Goal: Information Seeking & Learning: Find specific fact

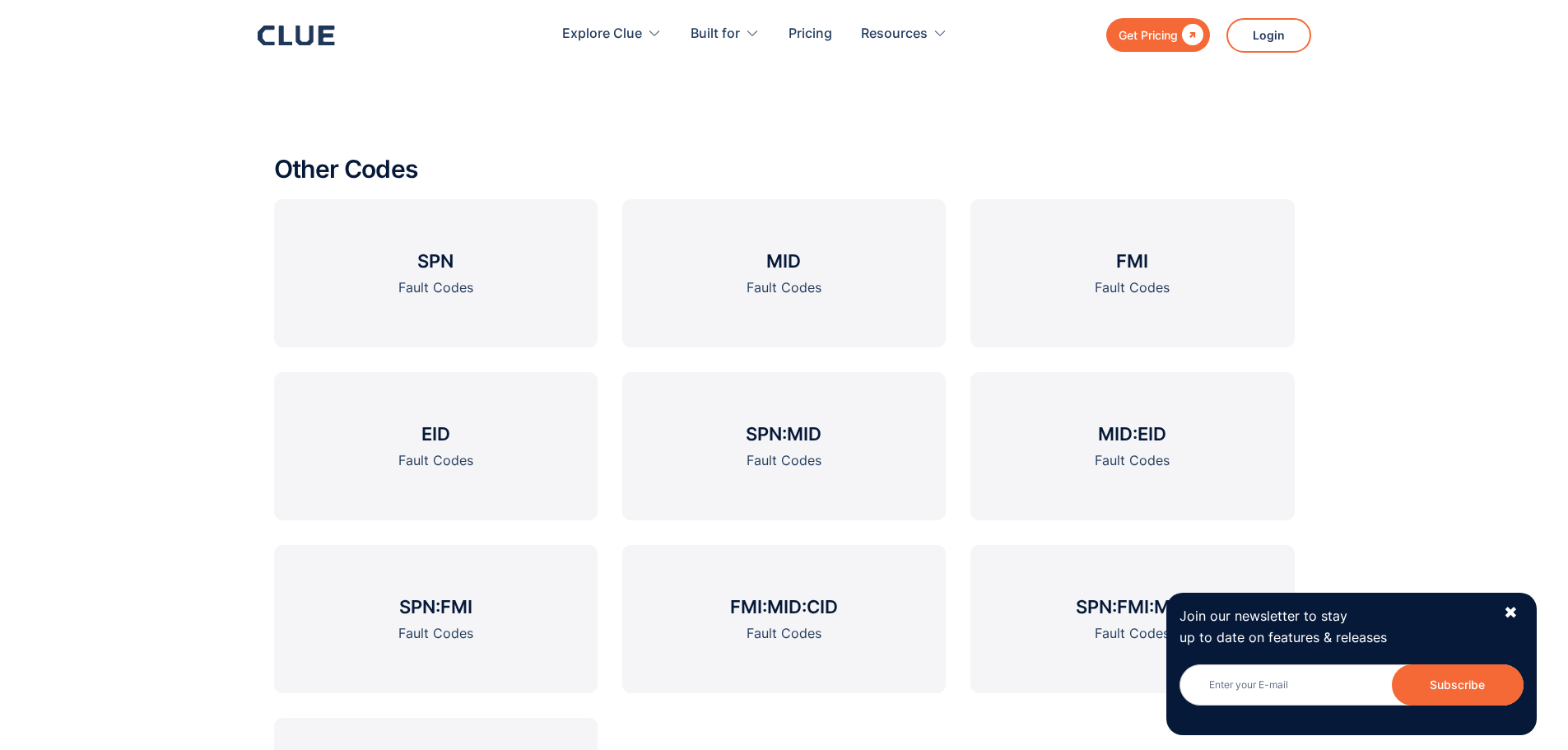
scroll to position [1938, 0]
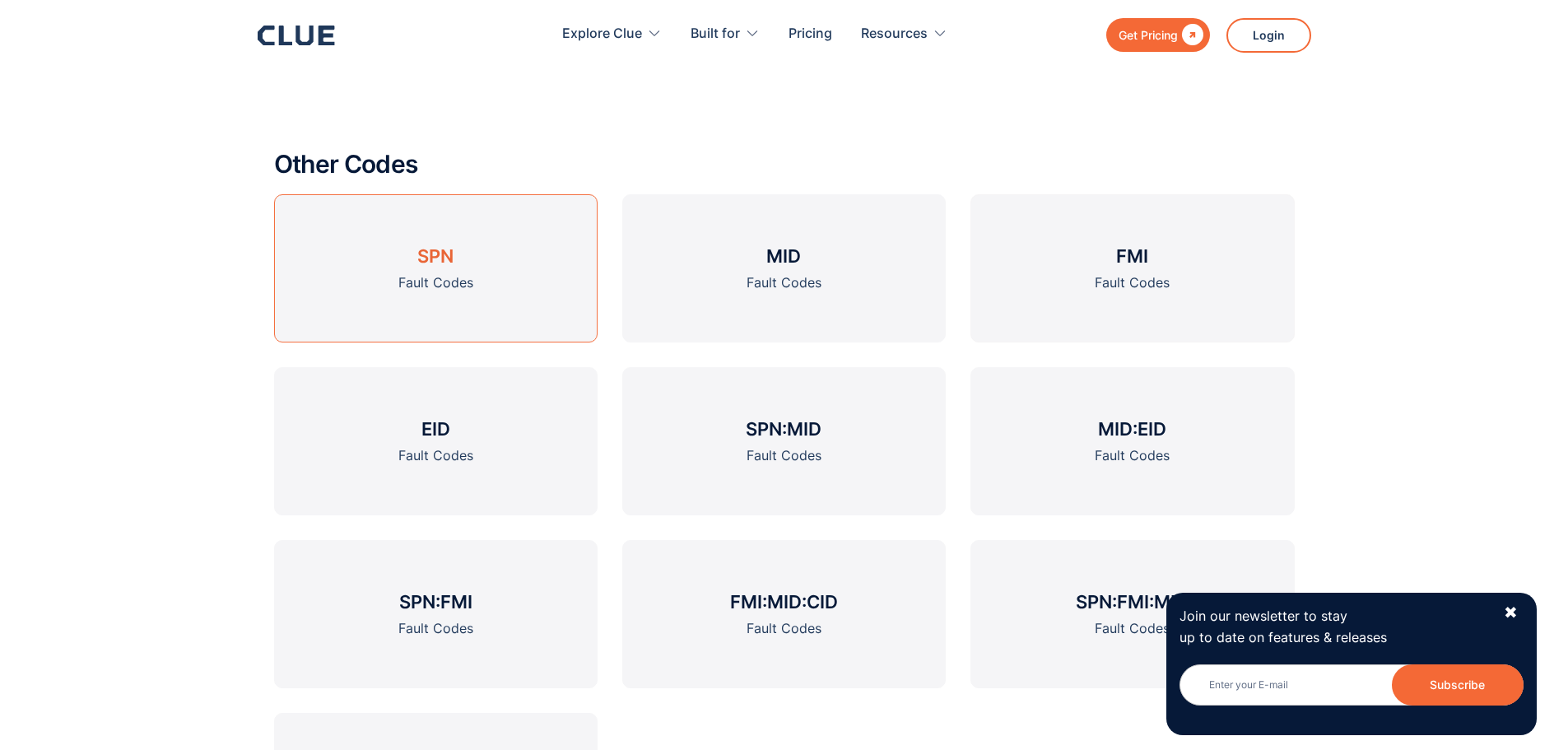
click at [456, 258] on link "SPN Fault Codes" at bounding box center [435, 268] width 323 height 148
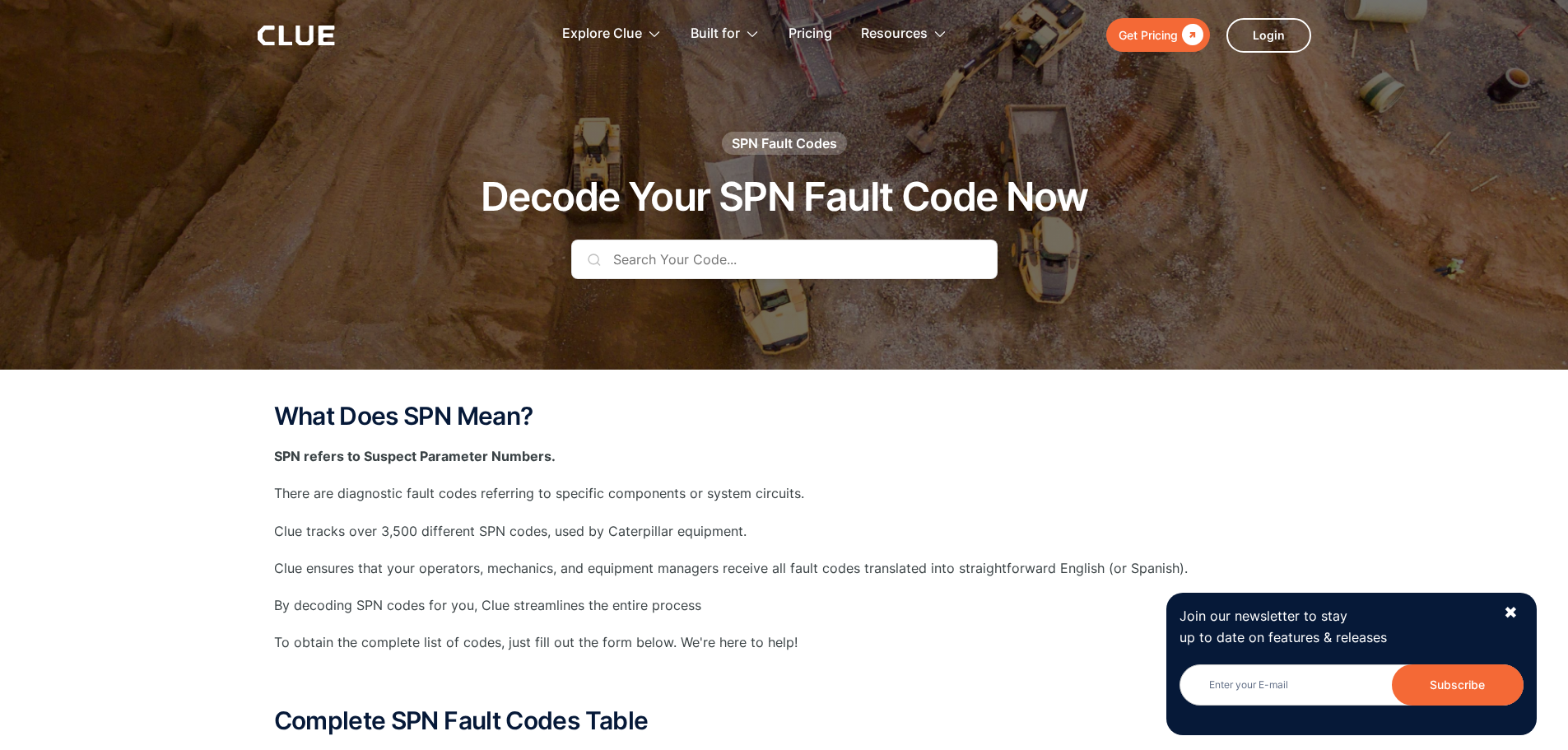
click at [679, 261] on input "text" at bounding box center [785, 259] width 427 height 40
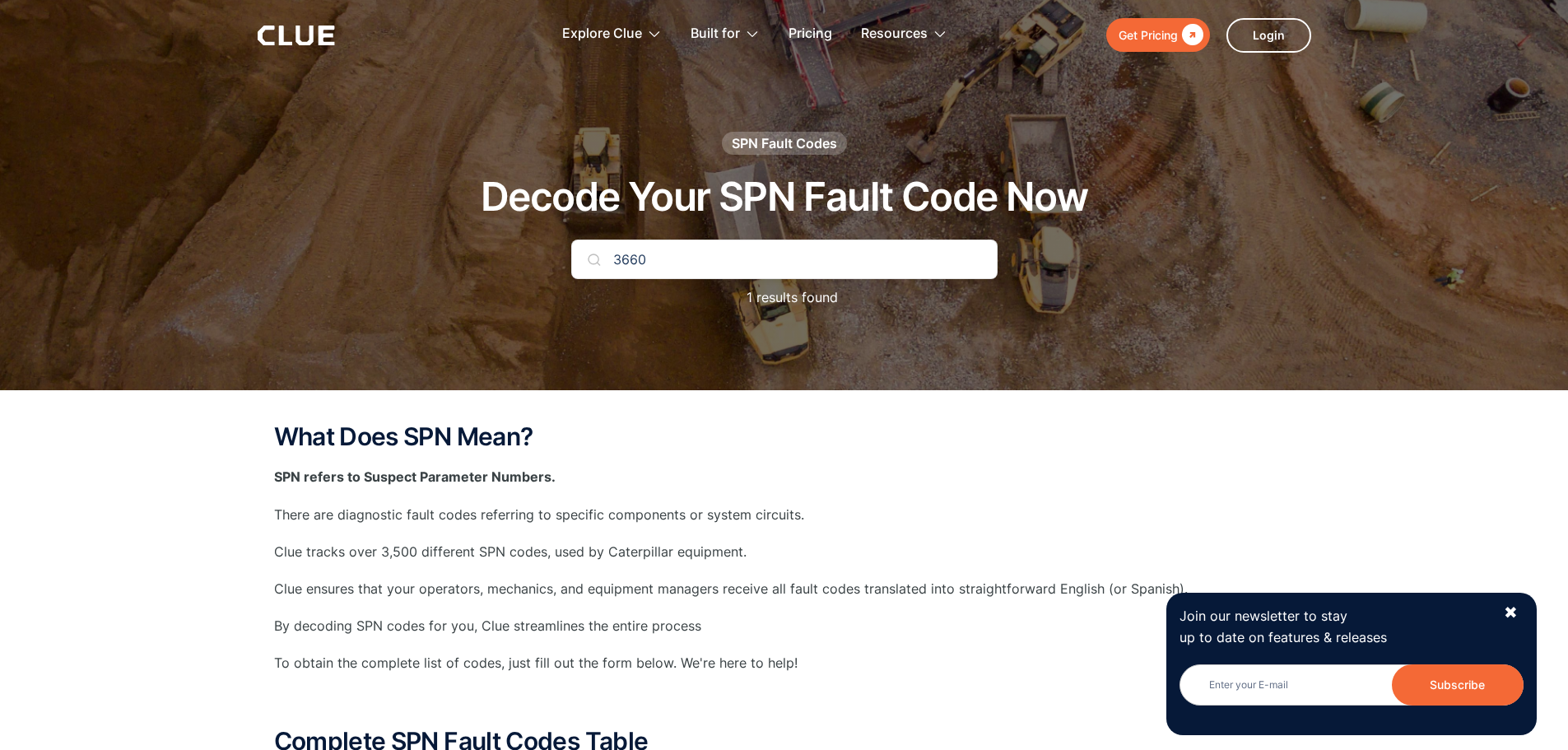
click at [655, 264] on input "3660" at bounding box center [785, 259] width 427 height 40
click at [655, 266] on input "3661" at bounding box center [785, 259] width 427 height 40
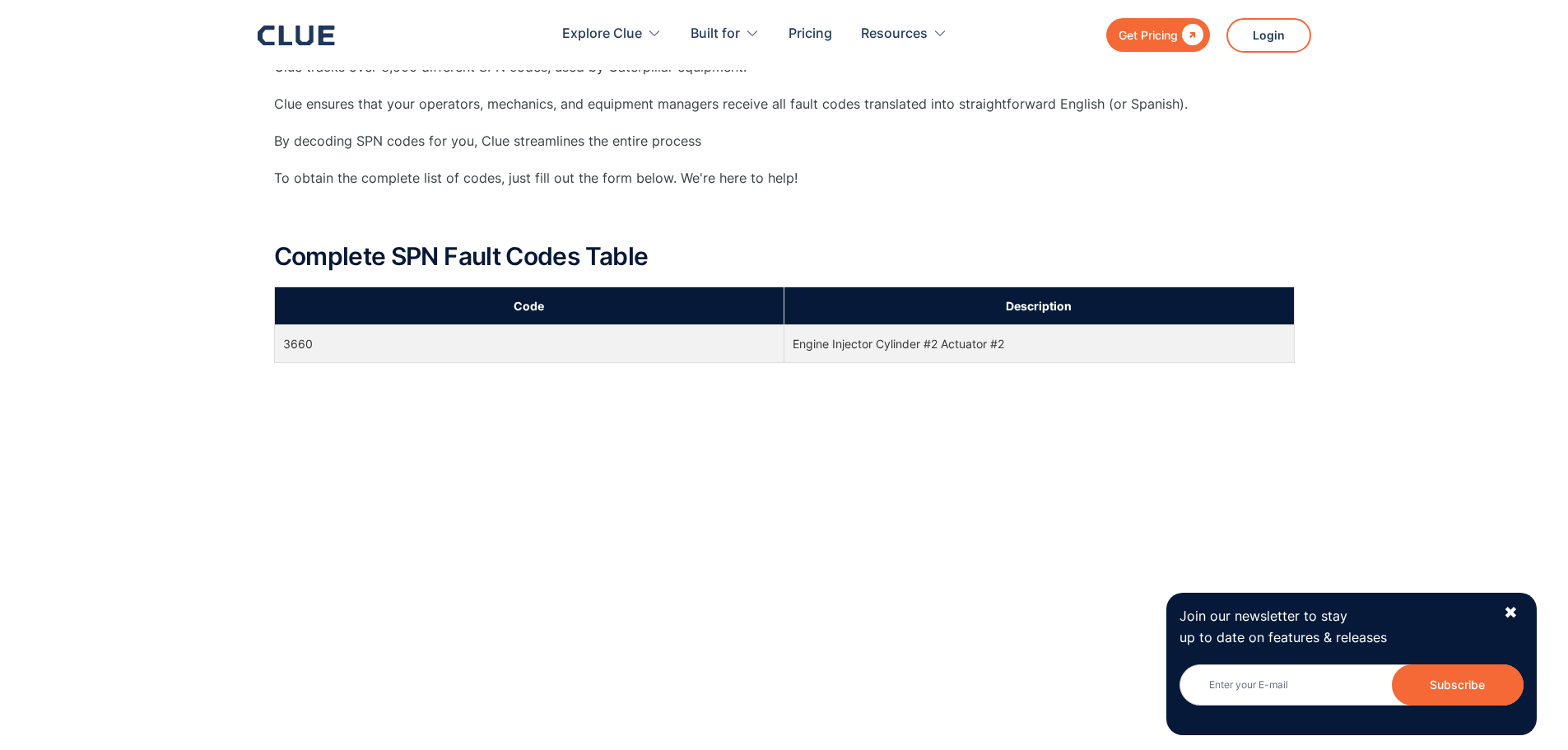
scroll to position [493, 0]
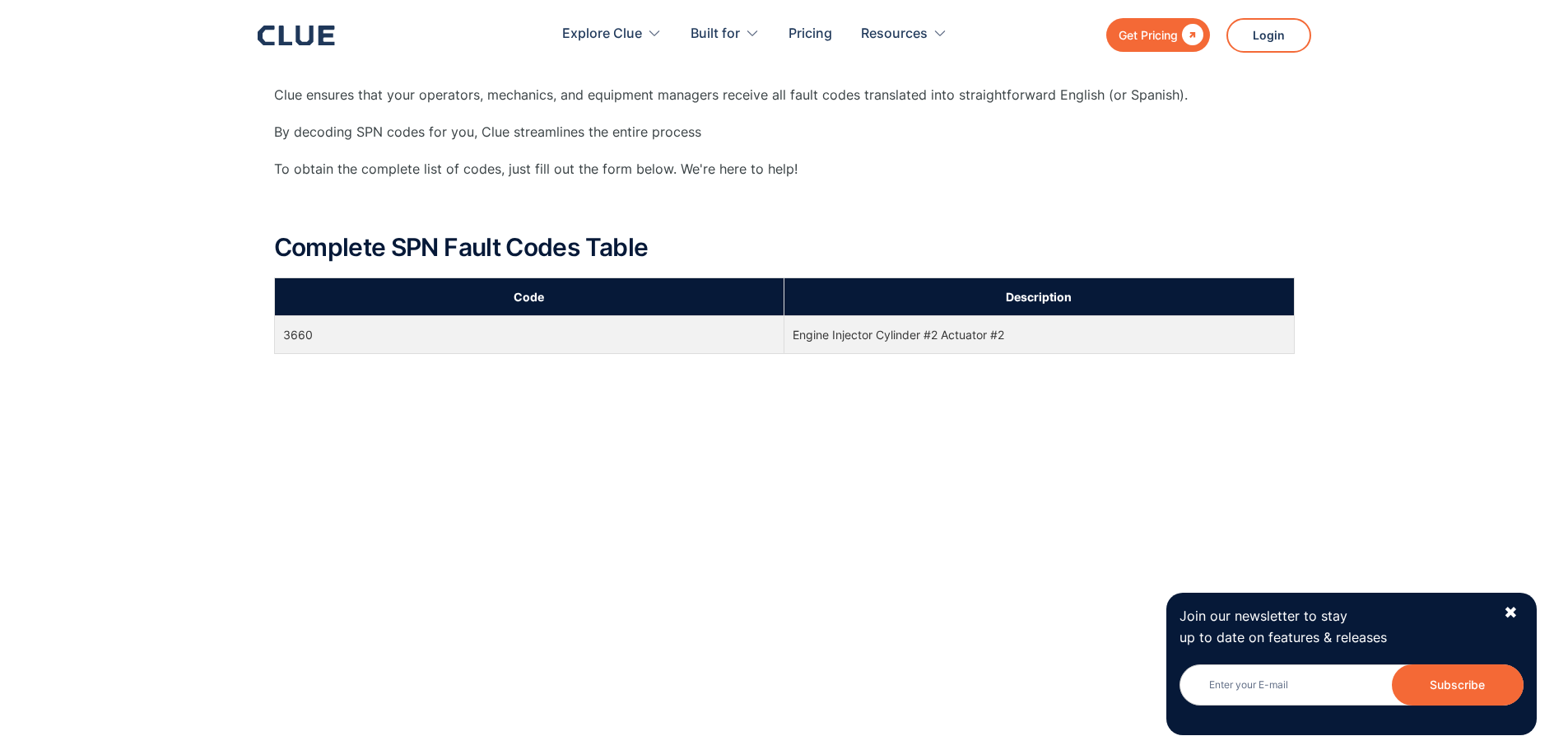
type input "3660"
drag, startPoint x: 794, startPoint y: 336, endPoint x: 992, endPoint y: 355, distance: 198.9
copy table "Code Description 0 Engine Fuel Filter (suction side) Differential Pressure 1 Hy…"
